Goal: Information Seeking & Learning: Learn about a topic

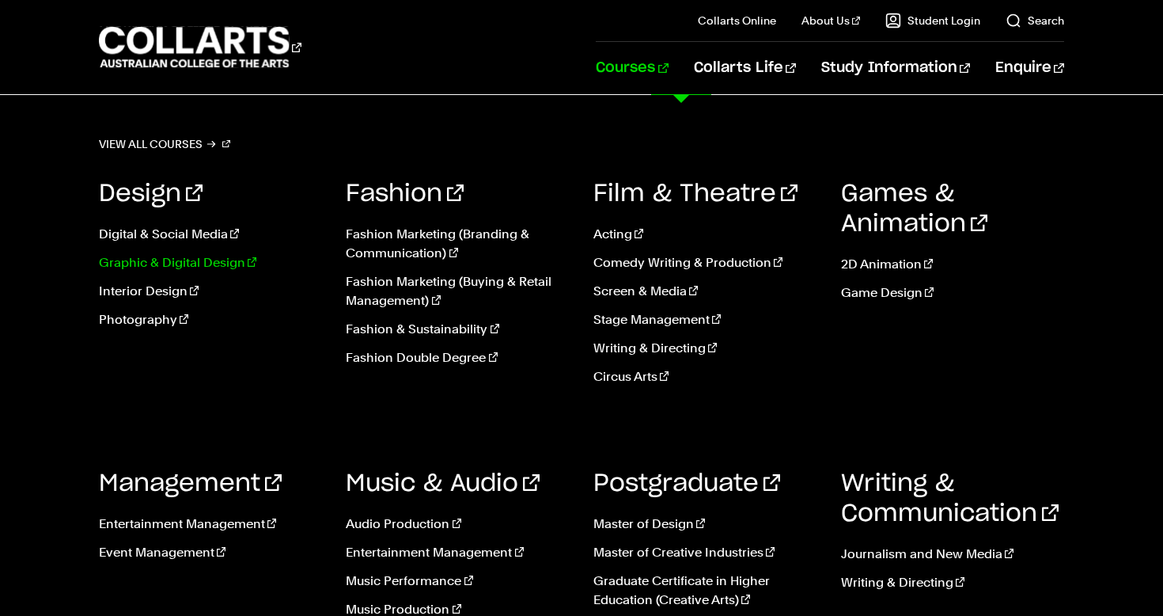
click at [173, 271] on link "Graphic & Digital Design" at bounding box center [211, 262] width 224 height 19
click at [175, 269] on link "Graphic & Digital Design" at bounding box center [211, 262] width 224 height 19
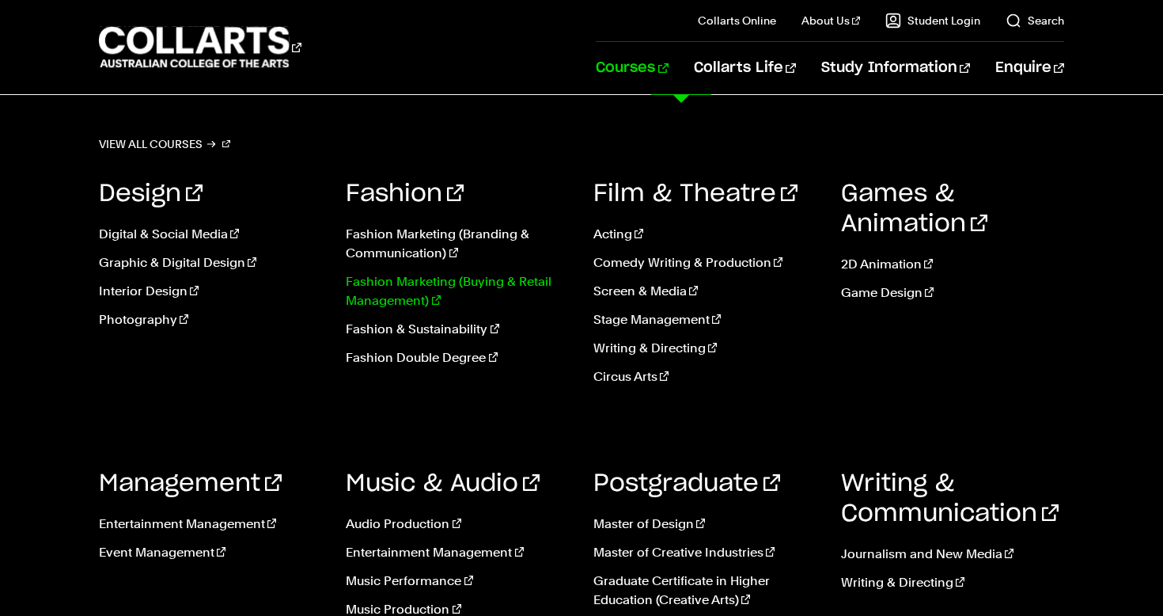
scroll to position [462, 0]
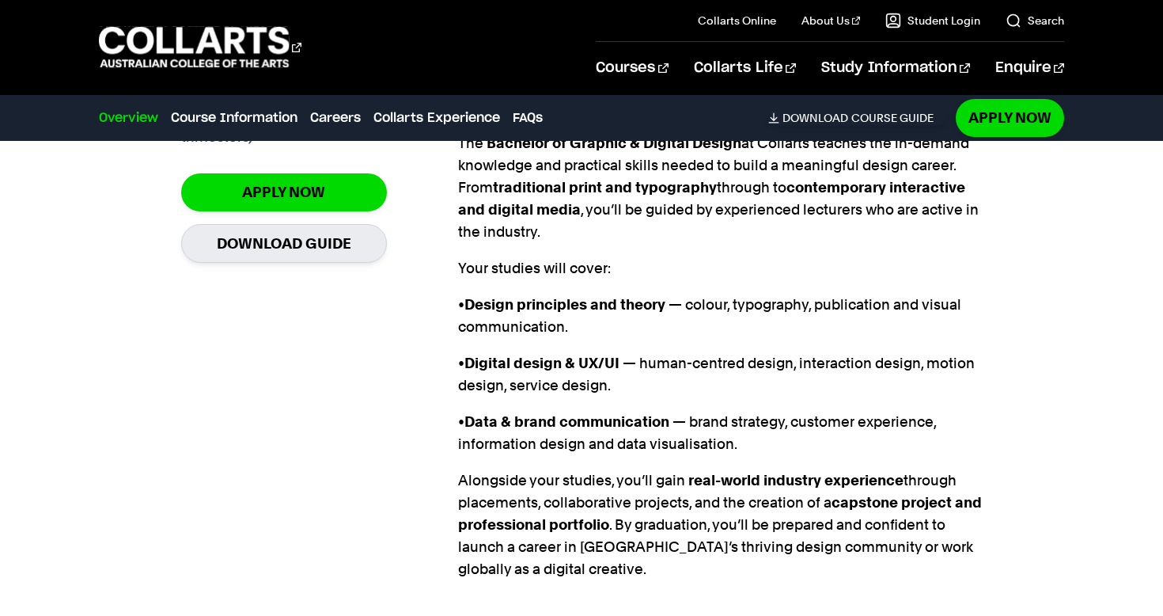
scroll to position [1420, 0]
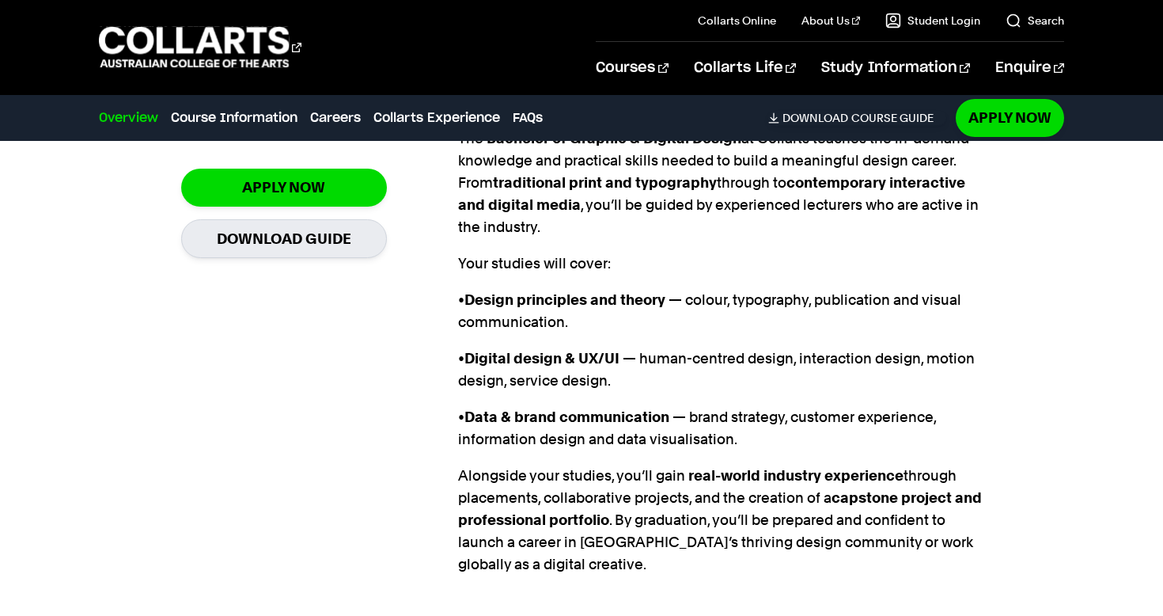
click at [897, 406] on p "• Data & brand communication — brand strategy, customer experience, information…" at bounding box center [720, 428] width 525 height 44
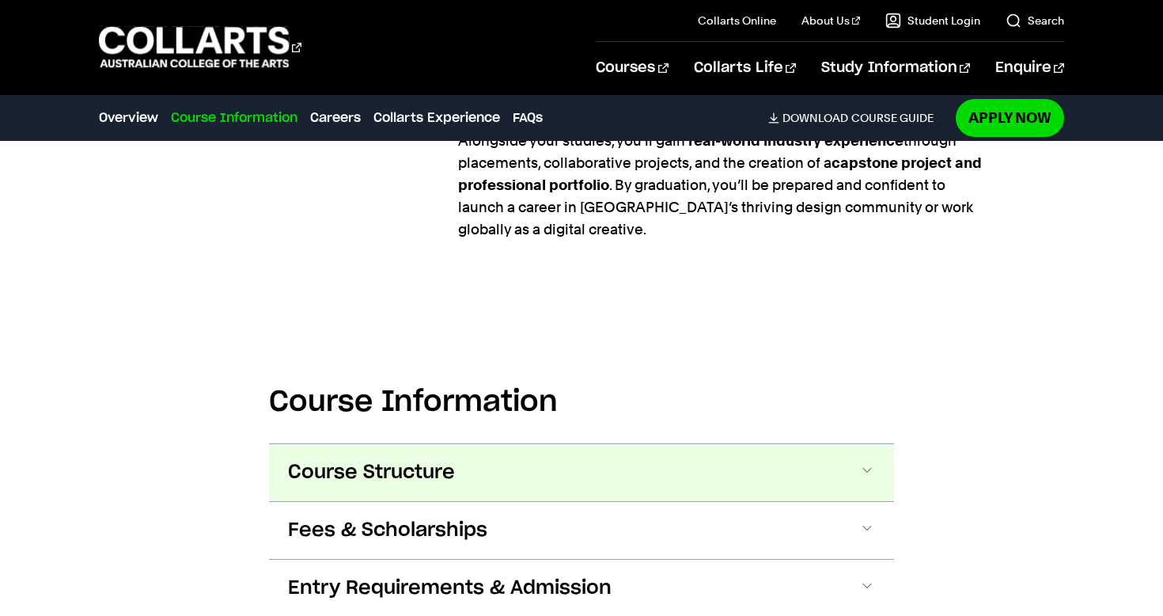
click at [831, 444] on button "Course Structure" at bounding box center [581, 472] width 625 height 57
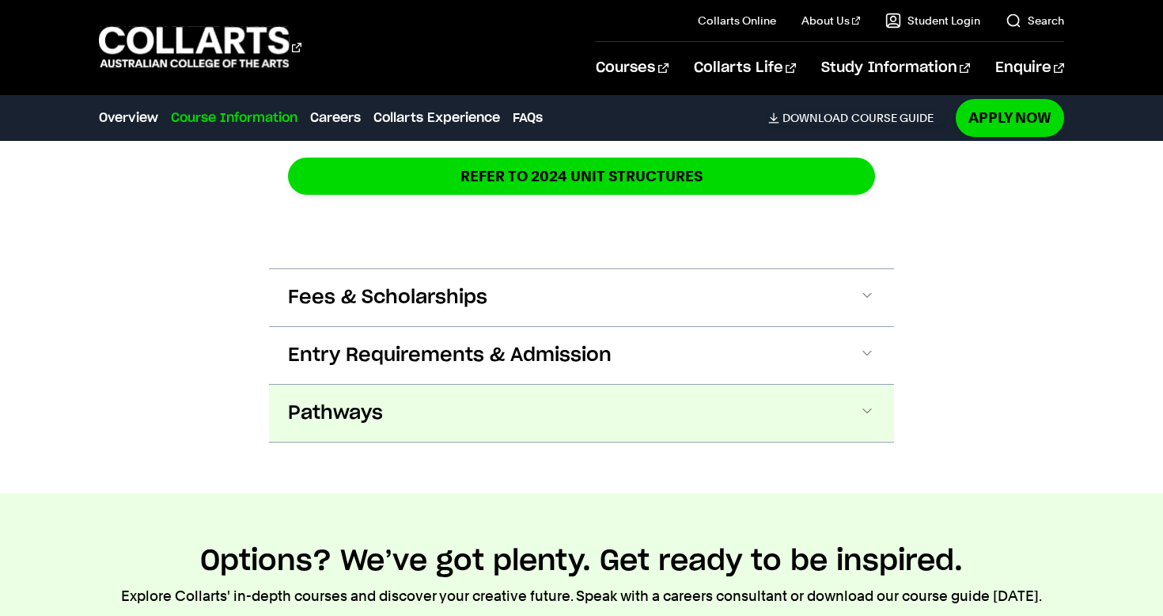
click at [852, 388] on button "Pathways" at bounding box center [581, 413] width 625 height 57
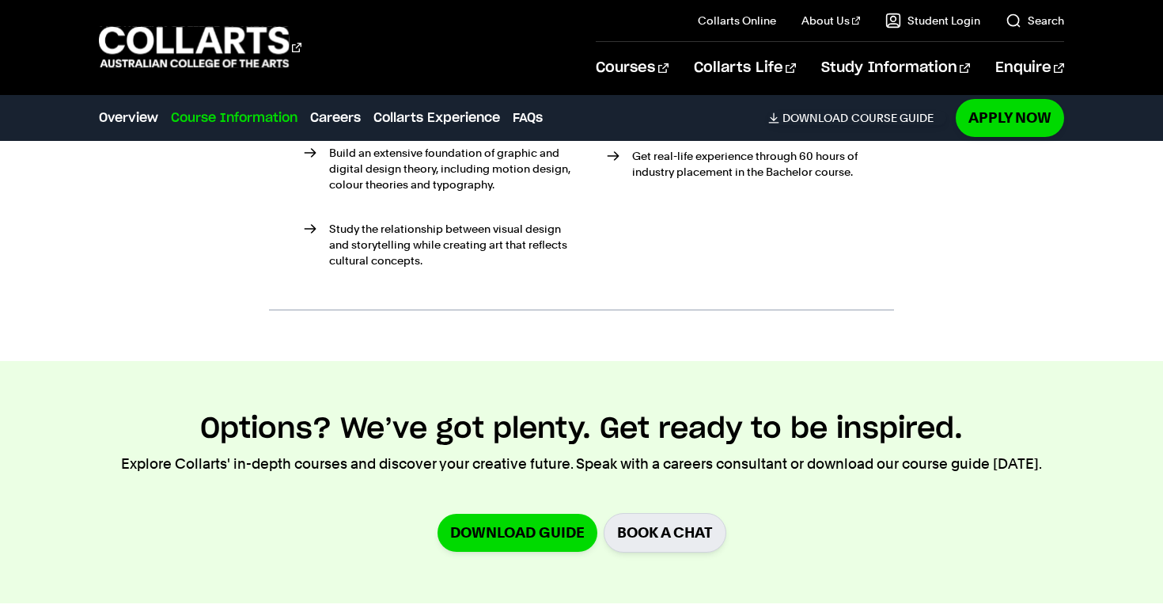
scroll to position [3539, 0]
